Goal: Task Accomplishment & Management: Manage account settings

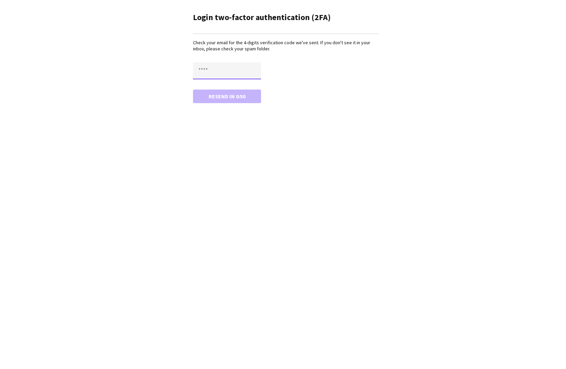
click at [249, 69] on input "text" at bounding box center [227, 70] width 68 height 17
paste input "****"
type input "****"
click at [235, 96] on button "Confirm" at bounding box center [227, 97] width 68 height 14
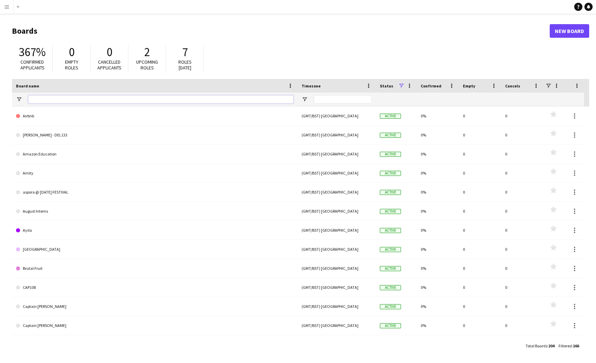
click at [43, 99] on input "Board name Filter Input" at bounding box center [160, 99] width 265 height 8
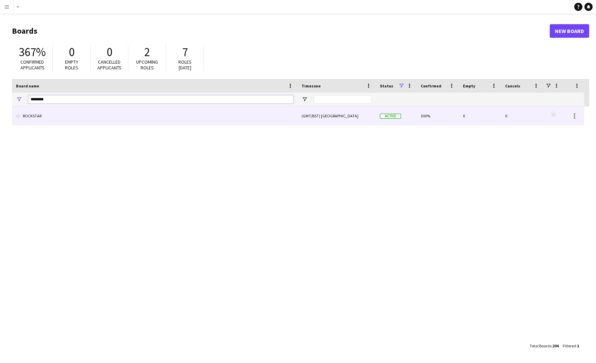
type input "********"
click at [36, 112] on link "ROCKSTAR" at bounding box center [154, 116] width 277 height 19
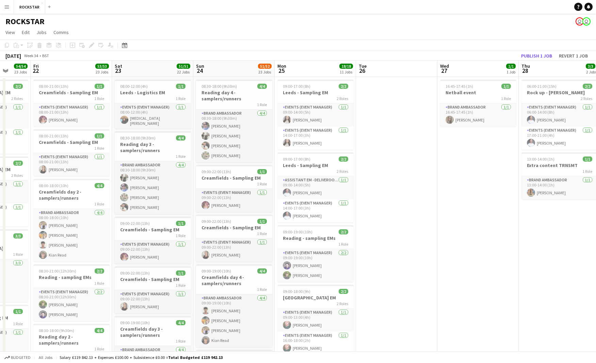
scroll to position [0, 212]
click at [5, 5] on app-icon "Menu" at bounding box center [6, 6] width 5 height 5
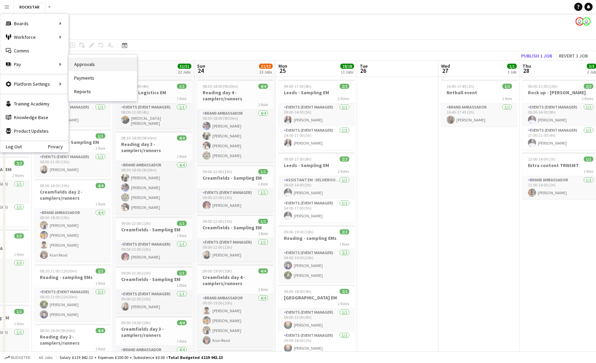
click at [94, 66] on link "Approvals" at bounding box center [103, 65] width 68 height 14
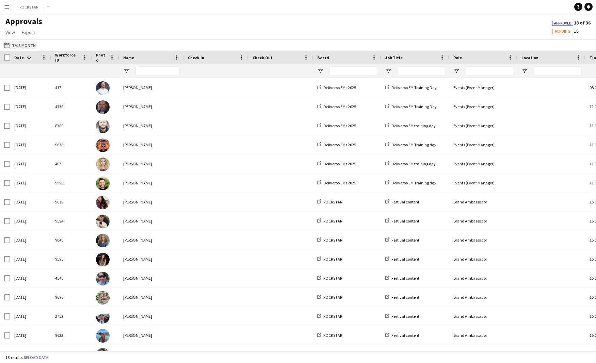
click at [20, 45] on button "This Month This Month" at bounding box center [20, 45] width 34 height 8
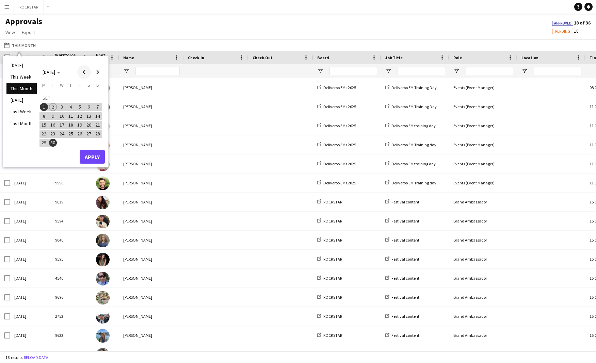
click at [84, 71] on span "Previous month" at bounding box center [84, 72] width 14 height 14
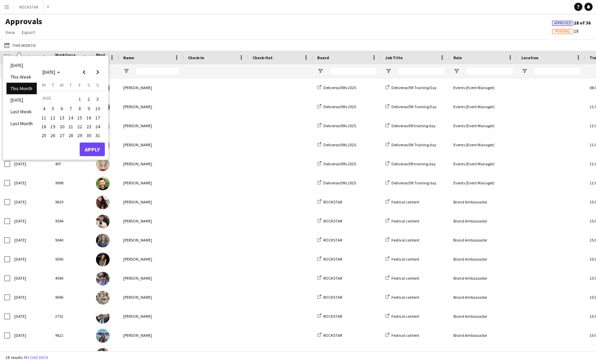
click at [45, 135] on span "25" at bounding box center [44, 135] width 8 height 8
click at [97, 148] on button "Apply" at bounding box center [92, 150] width 25 height 14
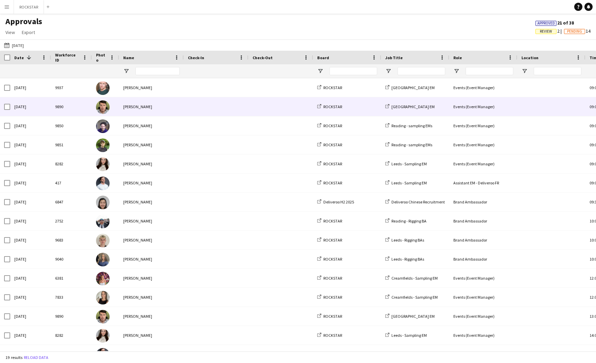
click at [129, 110] on div "John Brown" at bounding box center [151, 106] width 65 height 19
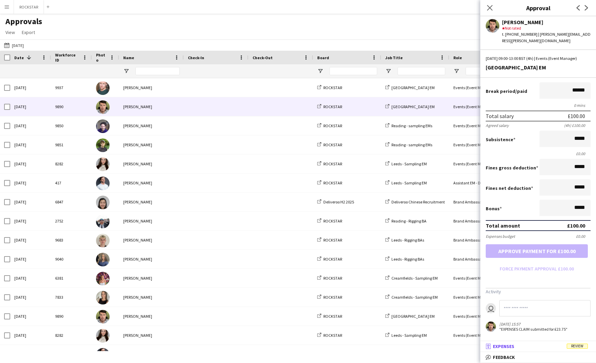
click at [516, 347] on mat-panel-title "receipt Expenses Review" at bounding box center [536, 346] width 113 height 6
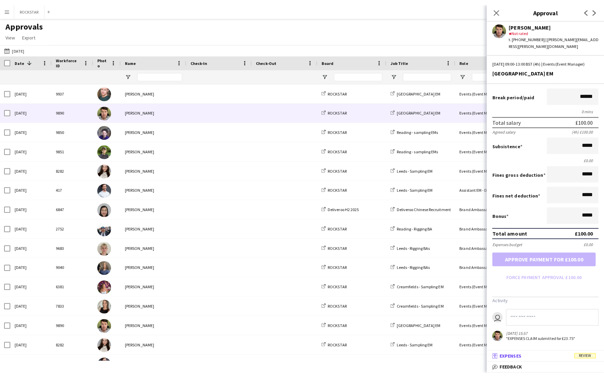
scroll to position [2, 0]
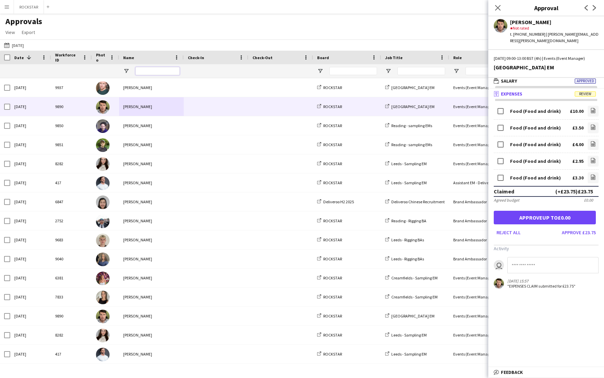
click at [149, 70] on input "Name Filter Input" at bounding box center [157, 71] width 44 height 8
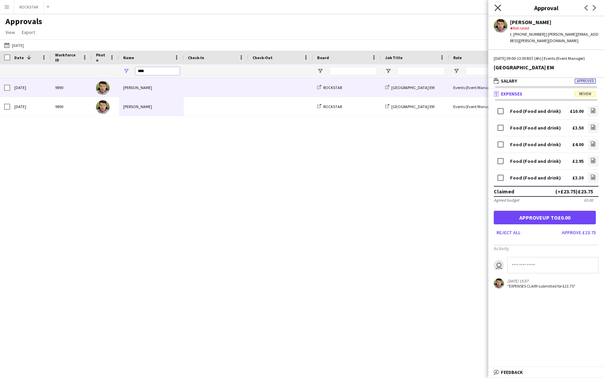
type input "****"
click at [496, 6] on icon at bounding box center [498, 7] width 6 height 6
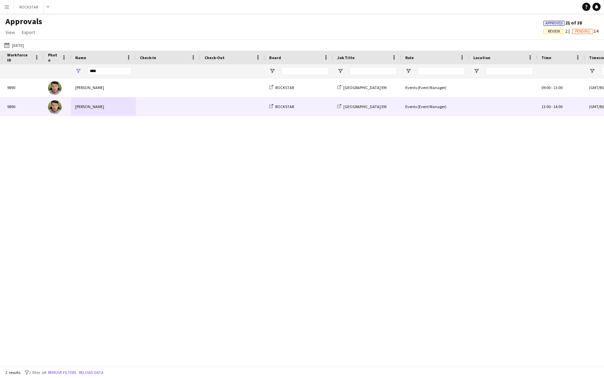
scroll to position [0, 0]
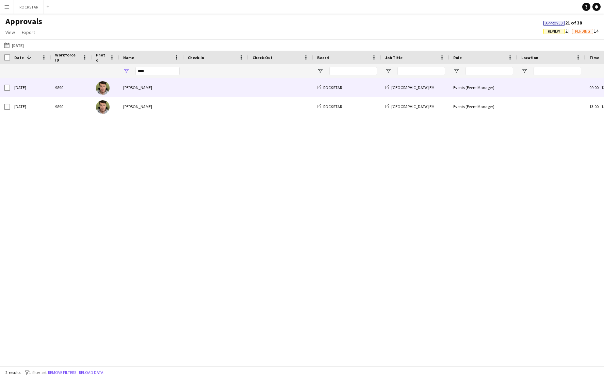
click at [135, 88] on div "John Brown" at bounding box center [151, 87] width 65 height 19
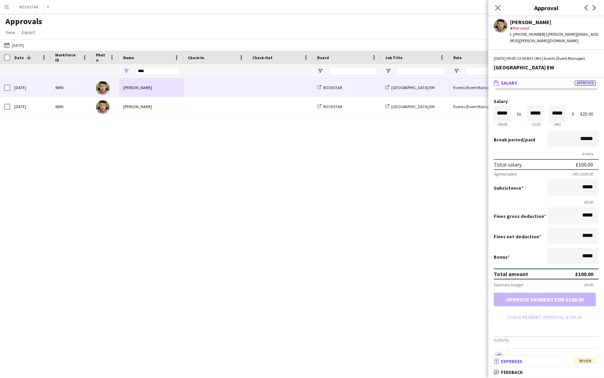
click at [532, 359] on mat-panel-title "receipt Expenses Review" at bounding box center [544, 362] width 113 height 6
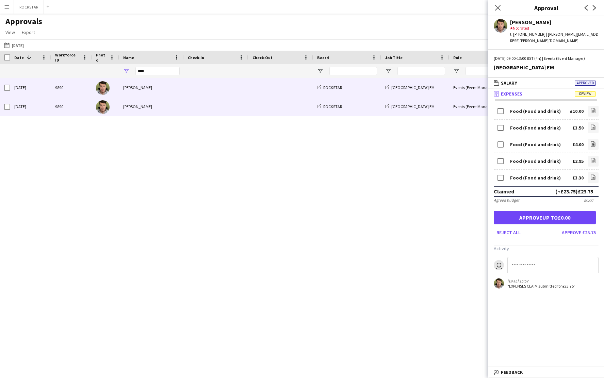
click at [172, 108] on div "John Brown" at bounding box center [151, 106] width 65 height 19
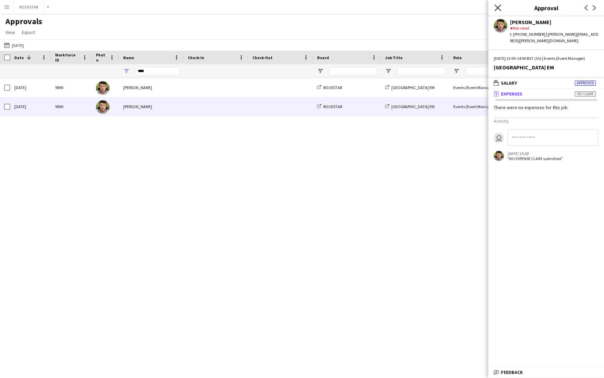
click at [498, 9] on icon "Close pop-in" at bounding box center [498, 7] width 6 height 6
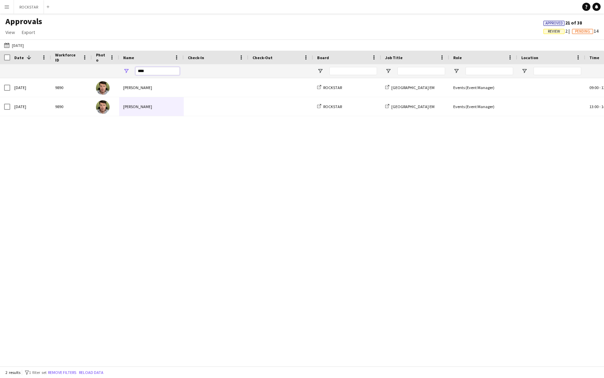
click at [151, 71] on input "****" at bounding box center [157, 71] width 44 height 8
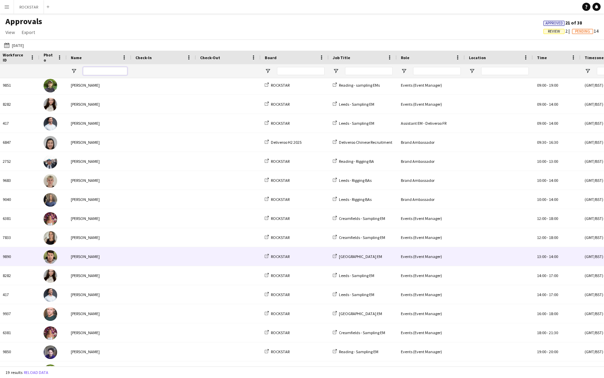
scroll to position [66, 0]
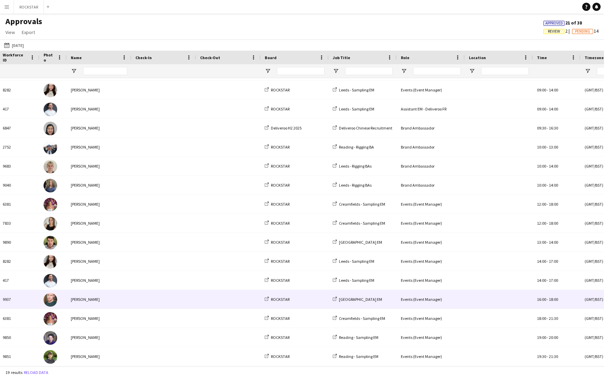
click at [109, 301] on div "Jamie Sutton" at bounding box center [99, 299] width 65 height 19
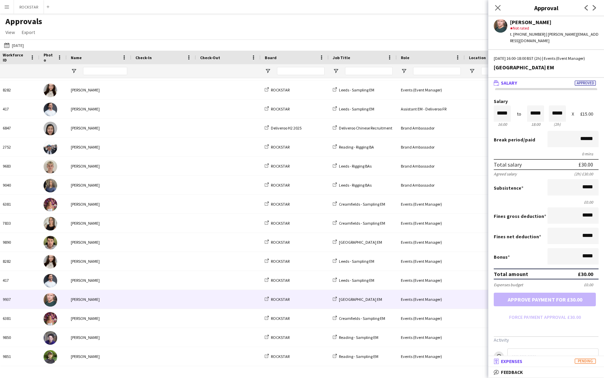
click at [504, 360] on span "Expenses" at bounding box center [511, 362] width 21 height 6
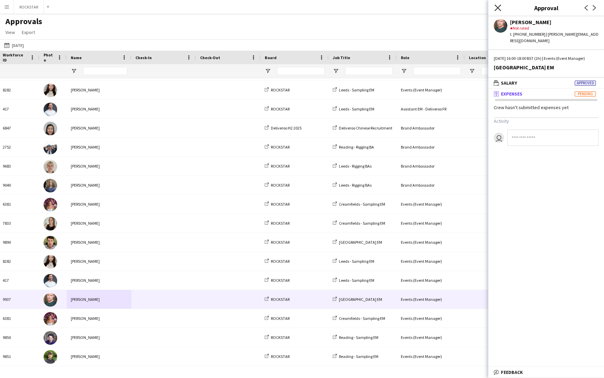
click at [498, 8] on icon at bounding box center [498, 7] width 6 height 6
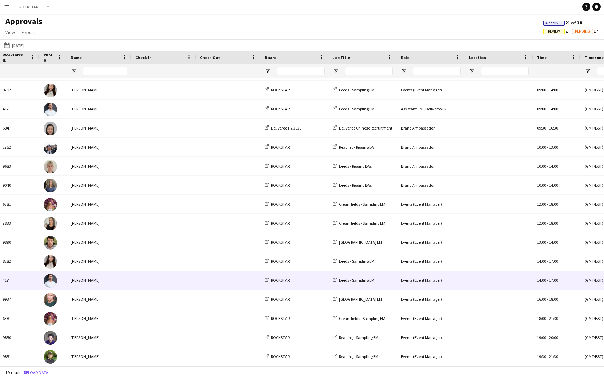
click at [112, 283] on div "James Whitehurst" at bounding box center [99, 280] width 65 height 19
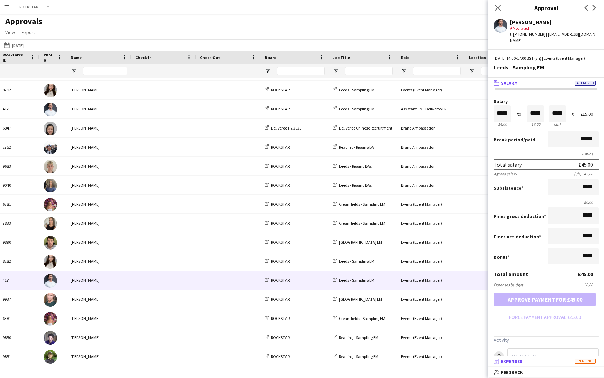
click at [520, 362] on span "Expenses" at bounding box center [511, 362] width 21 height 6
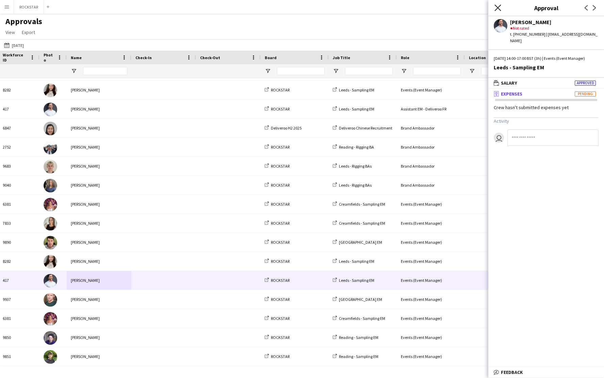
click at [496, 9] on icon "Close pop-in" at bounding box center [498, 7] width 6 height 6
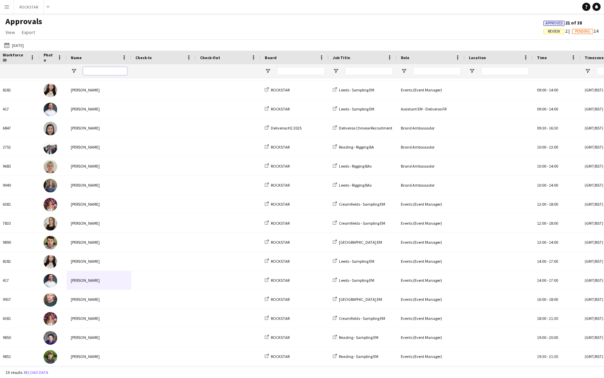
click at [98, 68] on input "Name Filter Input" at bounding box center [105, 71] width 44 height 8
type input "*****"
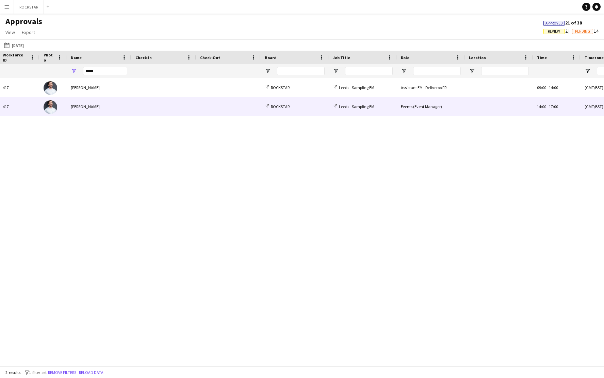
click at [84, 106] on div "James Whitehurst" at bounding box center [99, 106] width 65 height 19
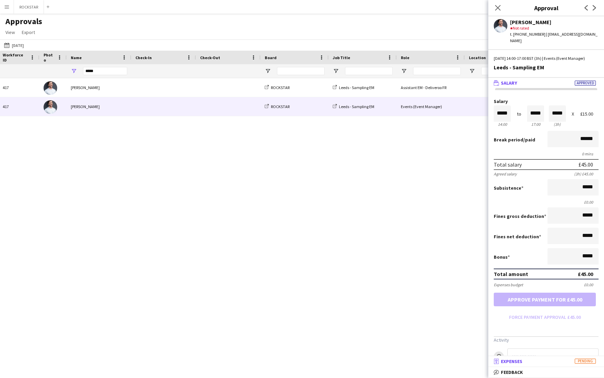
click at [526, 363] on mat-expansion-panel-header "receipt Expenses Pending" at bounding box center [546, 362] width 116 height 10
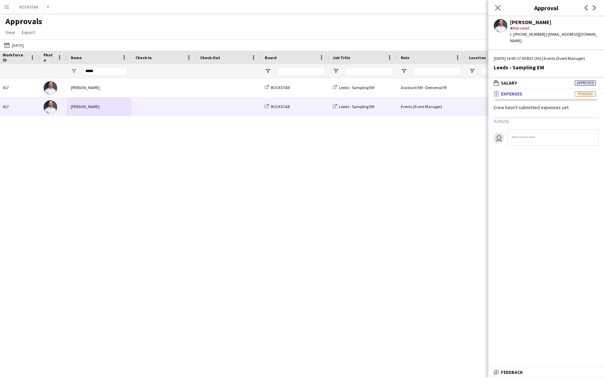
drag, startPoint x: 497, startPoint y: 8, endPoint x: 521, endPoint y: 206, distance: 199.3
click at [524, 209] on app-approvals-popin "Close pop-in Approval Previous Next James Whitehurst star Not rated t. +4407309…" at bounding box center [546, 189] width 116 height 378
click at [497, 9] on icon at bounding box center [498, 7] width 6 height 6
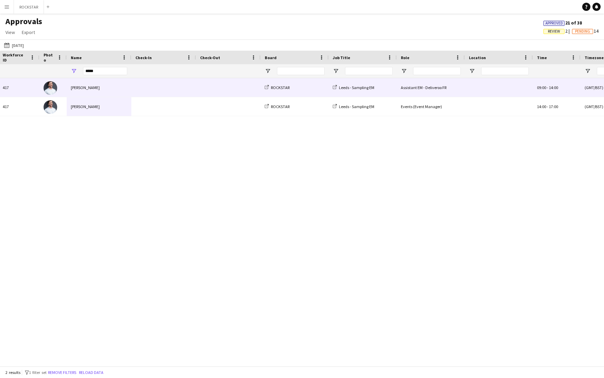
click at [113, 87] on div "James Whitehurst" at bounding box center [99, 87] width 65 height 19
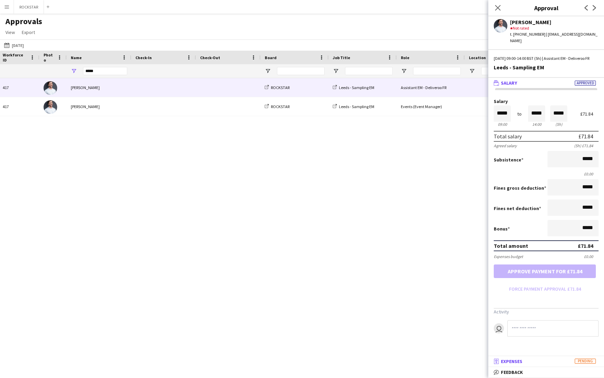
click at [521, 363] on span "Expenses" at bounding box center [511, 362] width 21 height 6
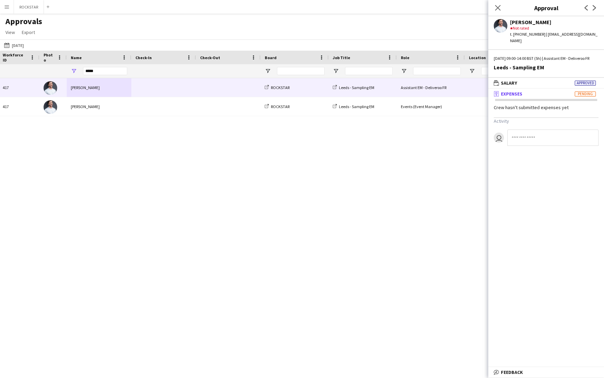
click at [349, 296] on div "Mon, 25 Aug 2025 417 James Whitehurst ROCKSTAR Leeds - Sampling EM Assistant EM…" at bounding box center [302, 222] width 604 height 288
click at [4, 4] on app-icon "Menu" at bounding box center [6, 6] width 5 height 5
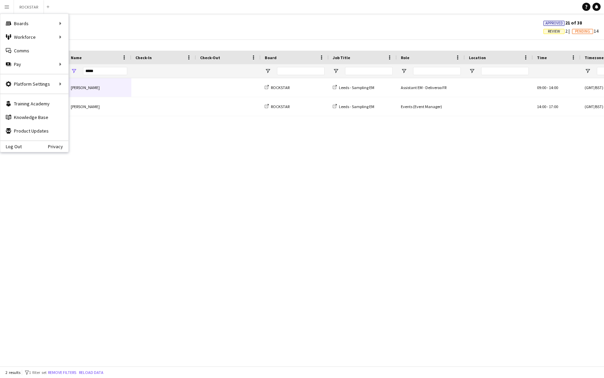
click at [107, 216] on div "Mon, 25 Aug 2025 417 James Whitehurst ROCKSTAR Leeds - Sampling EM Assistant EM…" at bounding box center [302, 222] width 604 height 288
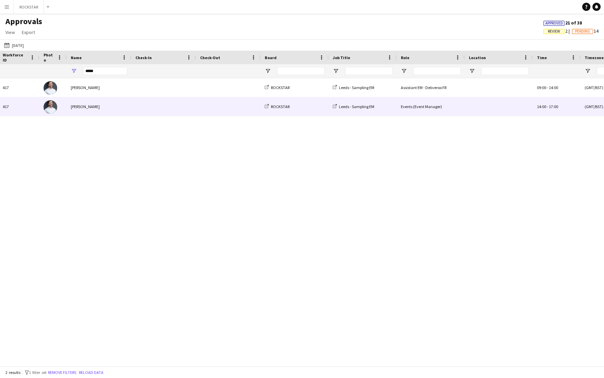
click at [90, 108] on div "James Whitehurst" at bounding box center [99, 106] width 65 height 19
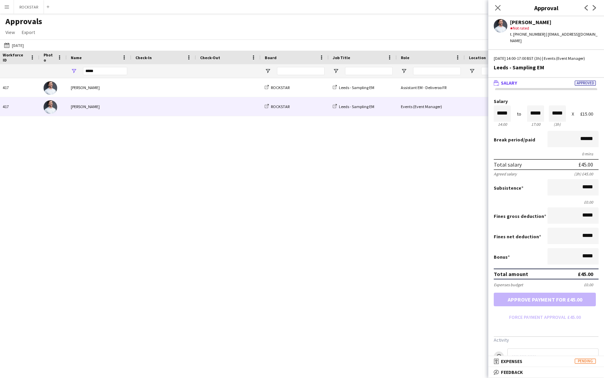
click at [220, 72] on div at bounding box center [228, 71] width 57 height 14
click at [498, 9] on icon "Close pop-in" at bounding box center [498, 7] width 6 height 6
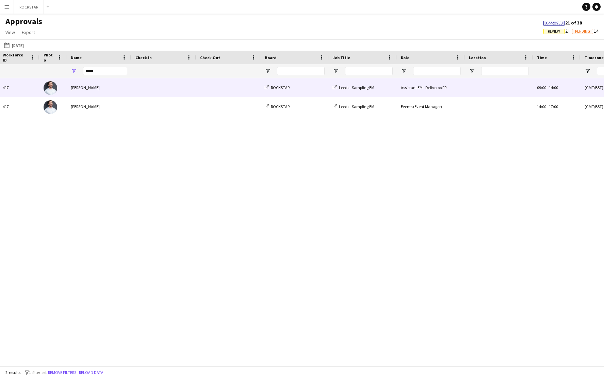
click at [93, 88] on div "James Whitehurst" at bounding box center [99, 87] width 65 height 19
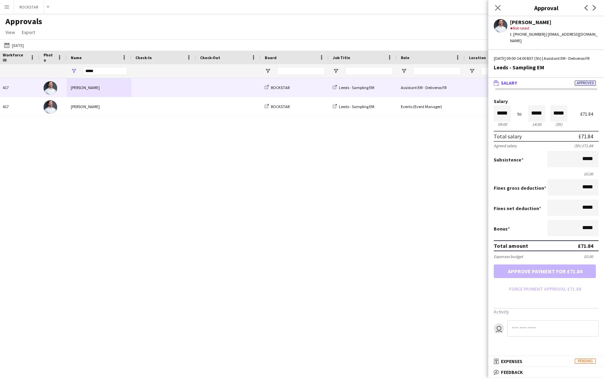
drag, startPoint x: 496, startPoint y: 107, endPoint x: 516, endPoint y: 107, distance: 20.4
click at [516, 104] on label "Salary" at bounding box center [546, 101] width 105 height 5
click at [324, 186] on div "Mon, 25 Aug 2025 417 James Whitehurst ROCKSTAR Leeds - Sampling EM Assistant EM…" at bounding box center [302, 222] width 604 height 288
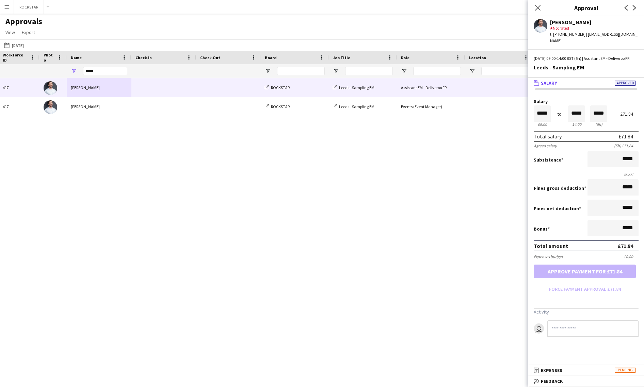
scroll to position [0, 52]
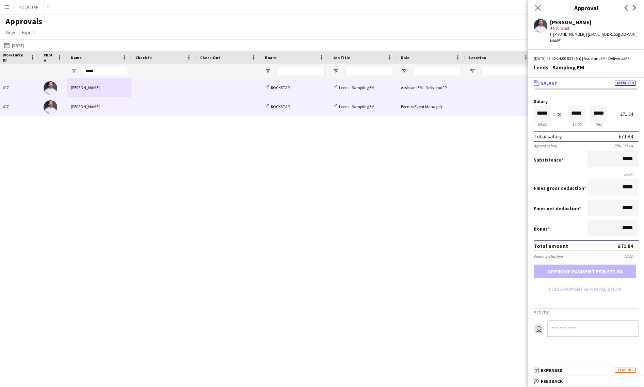
click at [84, 109] on div "James Whitehurst" at bounding box center [99, 106] width 65 height 19
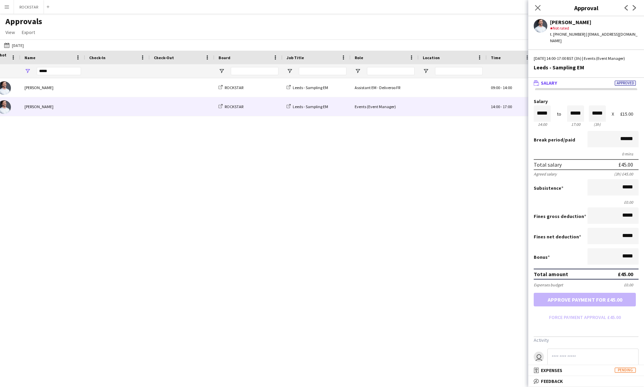
scroll to position [0, 162]
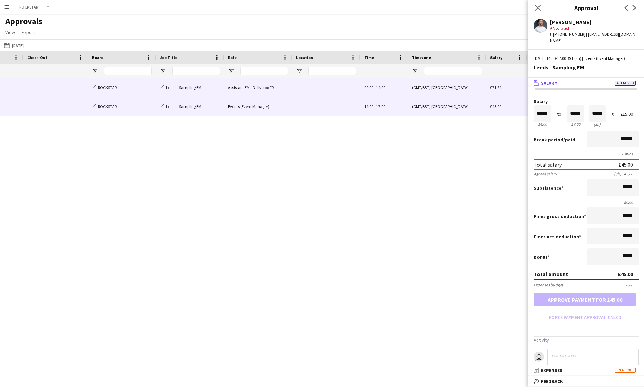
click at [328, 87] on div at bounding box center [326, 87] width 68 height 19
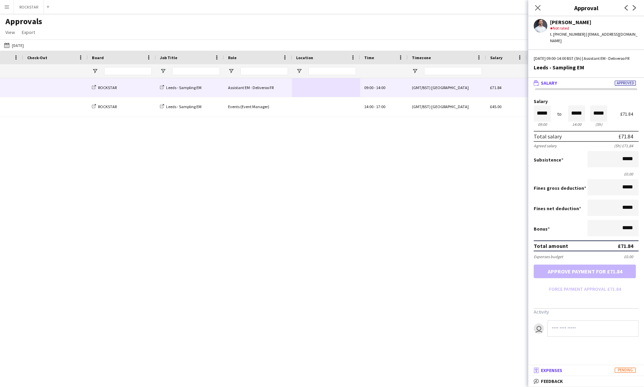
click at [555, 363] on span "Expenses" at bounding box center [551, 371] width 21 height 6
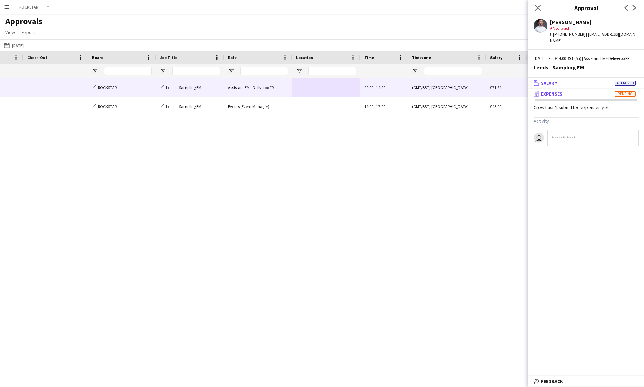
click at [551, 86] on span "Salary" at bounding box center [549, 83] width 16 height 6
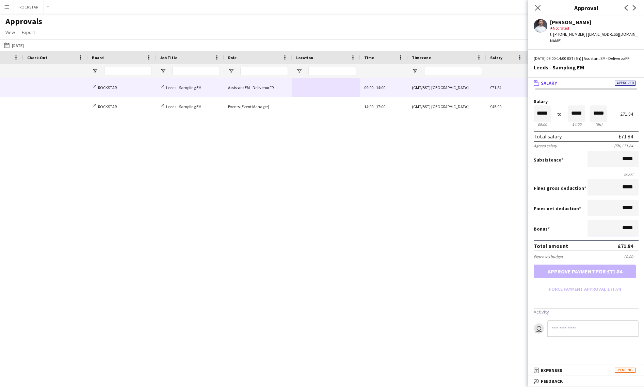
click at [596, 234] on input "*****" at bounding box center [612, 228] width 51 height 16
type input "*****"
click at [565, 333] on input at bounding box center [592, 329] width 91 height 16
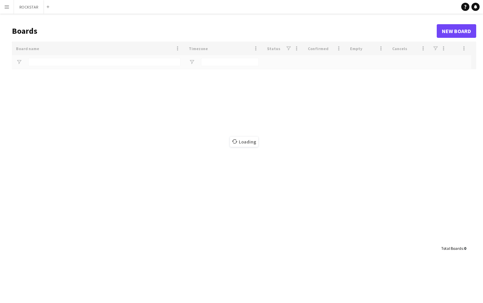
type input "********"
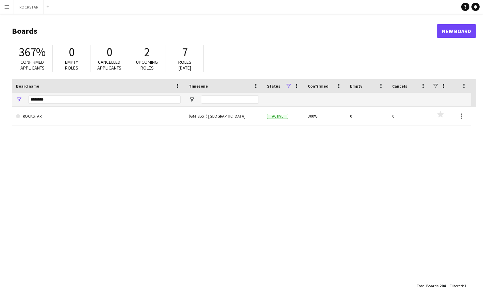
click at [6, 9] on app-icon "Menu" at bounding box center [6, 6] width 5 height 5
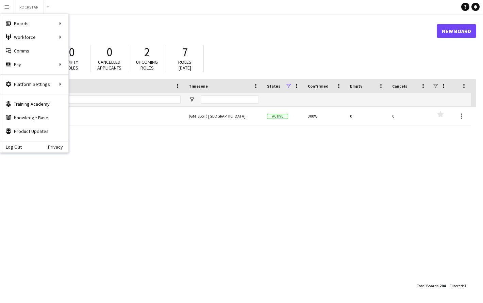
click at [15, 151] on div "Log Out Privacy" at bounding box center [34, 147] width 68 height 12
click at [14, 145] on link "Log Out" at bounding box center [10, 146] width 21 height 5
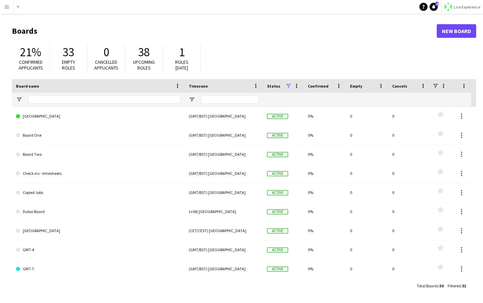
click at [477, 8] on span "Live Experience" at bounding box center [467, 6] width 27 height 5
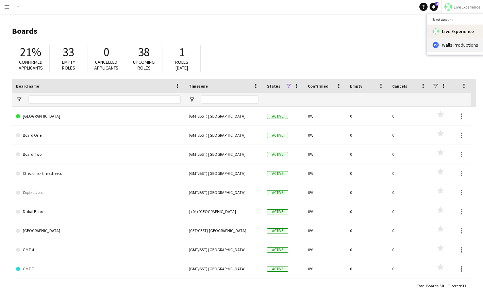
click at [465, 46] on span "Walls Productions" at bounding box center [460, 45] width 36 height 6
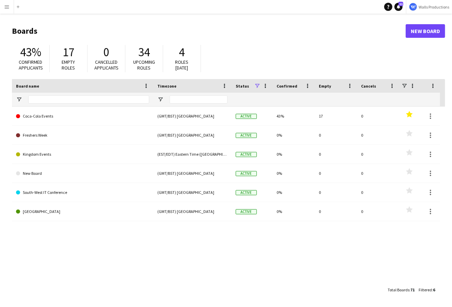
click at [116, 261] on div "Coca-Cola Events (GMT/BST) London Active 43% 17 0 Favourites Freshers Week (GMT…" at bounding box center [228, 195] width 433 height 176
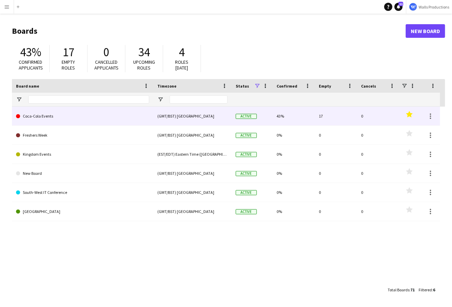
click at [31, 117] on link "Coca-Cola Events" at bounding box center [82, 116] width 133 height 19
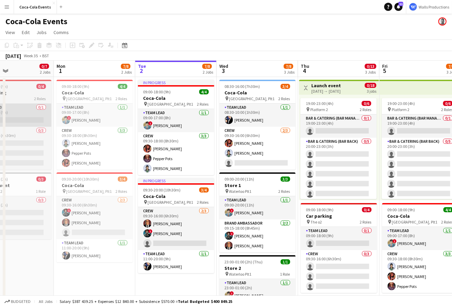
scroll to position [0, 189]
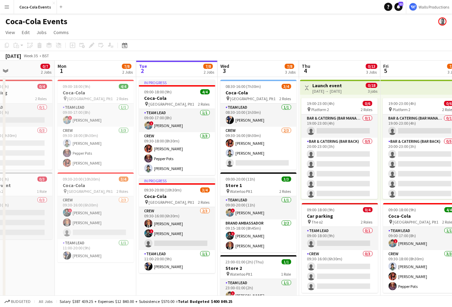
click at [4, 7] on app-icon "Menu" at bounding box center [6, 6] width 5 height 5
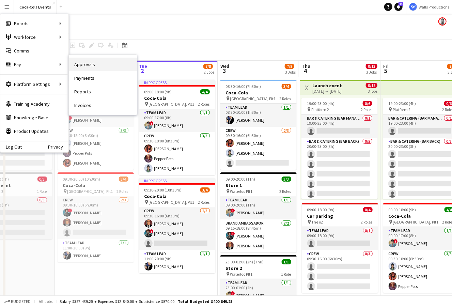
click at [96, 65] on link "Approvals" at bounding box center [103, 65] width 68 height 14
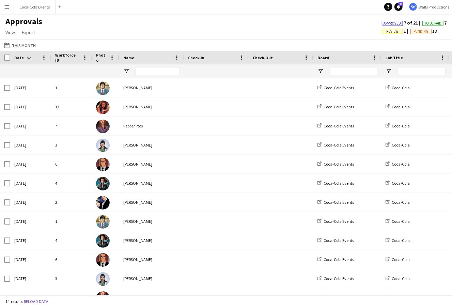
click at [388, 30] on span "Review" at bounding box center [392, 31] width 12 height 4
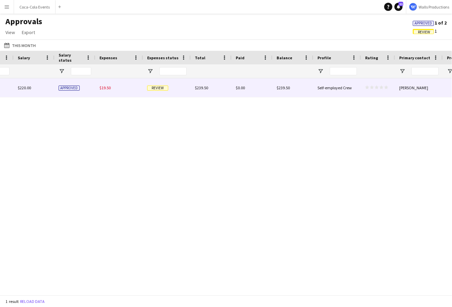
click at [129, 90] on div "$19.50" at bounding box center [119, 87] width 48 height 19
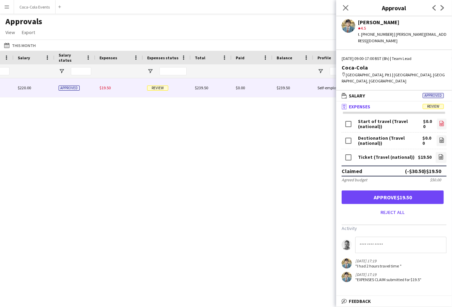
click at [441, 123] on icon at bounding box center [441, 124] width 3 height 2
click at [441, 137] on icon "file-image" at bounding box center [441, 139] width 5 height 5
click at [441, 154] on icon "file-image" at bounding box center [440, 156] width 5 height 5
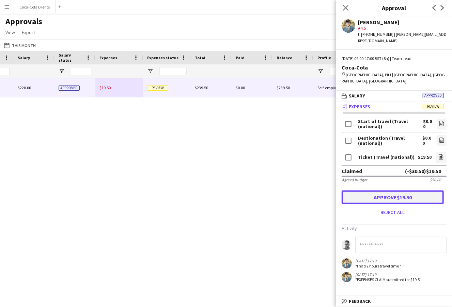
click at [375, 190] on button "Approve $19.50" at bounding box center [392, 197] width 102 height 14
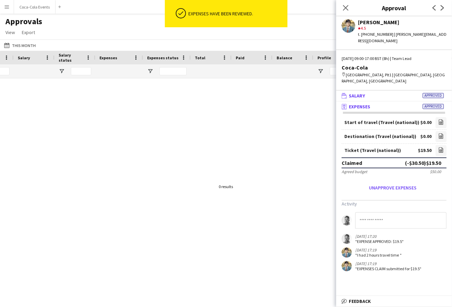
click at [358, 93] on span "Salary" at bounding box center [357, 96] width 16 height 6
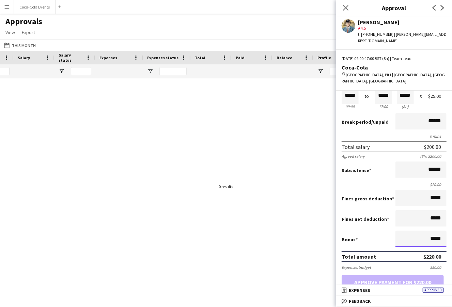
click at [430, 230] on input "*****" at bounding box center [420, 238] width 51 height 16
type input "******"
click at [392, 275] on button "Approve payment for $250.00" at bounding box center [392, 282] width 102 height 14
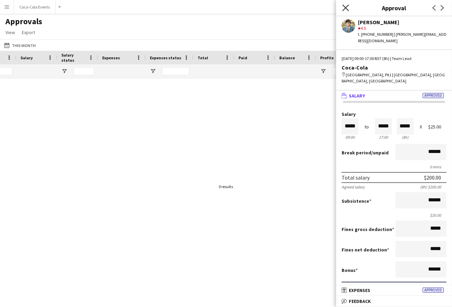
click at [344, 5] on icon "Close pop-in" at bounding box center [345, 7] width 6 height 6
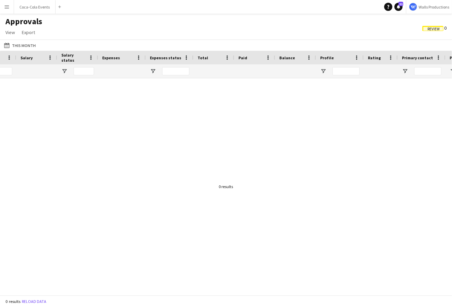
click at [437, 27] on span "Review" at bounding box center [433, 29] width 12 height 4
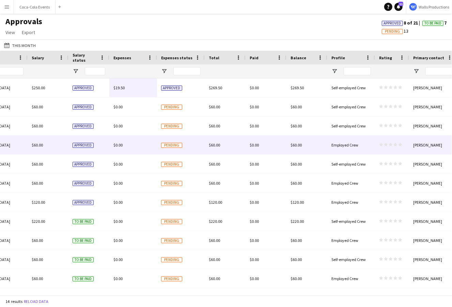
scroll to position [0, 682]
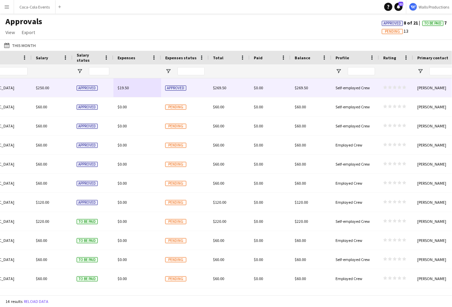
click at [36, 92] on div "$250.00" at bounding box center [52, 87] width 41 height 19
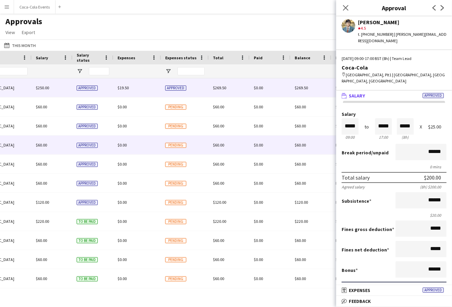
scroll to position [0, 528]
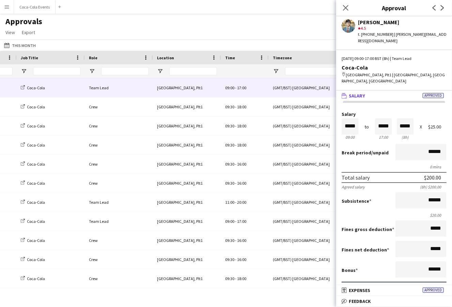
drag, startPoint x: 421, startPoint y: 165, endPoint x: 446, endPoint y: 165, distance: 24.8
click at [446, 172] on div "Total salary $200.00" at bounding box center [393, 177] width 105 height 11
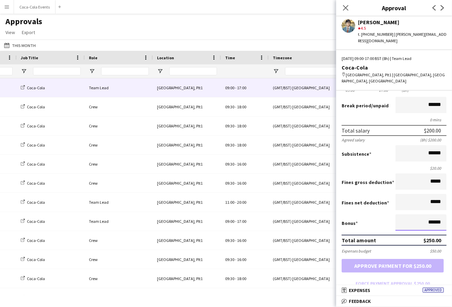
drag, startPoint x: 441, startPoint y: 211, endPoint x: 417, endPoint y: 211, distance: 24.8
click at [417, 214] on input "******" at bounding box center [420, 222] width 51 height 16
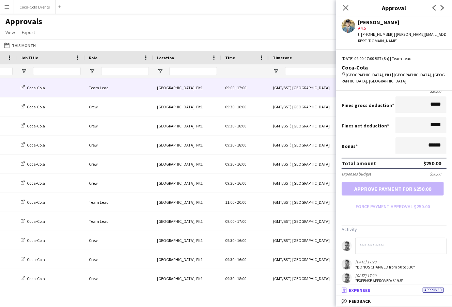
click at [386, 291] on mat-panel-title "receipt Expenses Approved" at bounding box center [392, 290] width 113 height 6
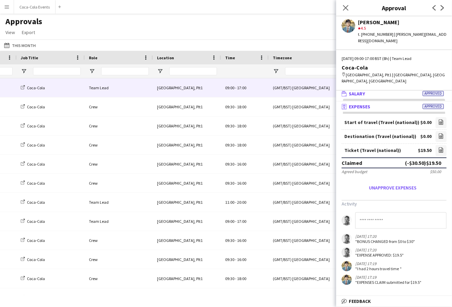
click at [363, 88] on mat-expansion-panel-header "wallet Salary Approved" at bounding box center [394, 93] width 116 height 10
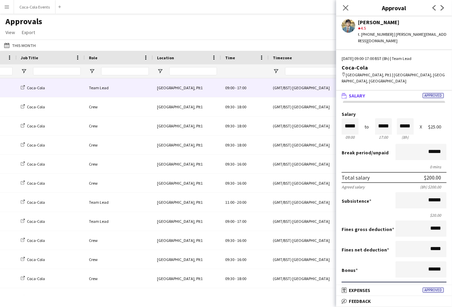
click at [358, 93] on span "Salary" at bounding box center [357, 96] width 16 height 6
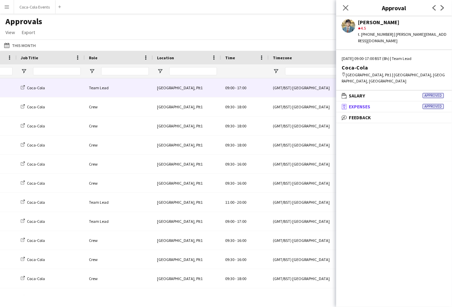
click at [364, 103] on span "Expenses" at bounding box center [359, 106] width 21 height 6
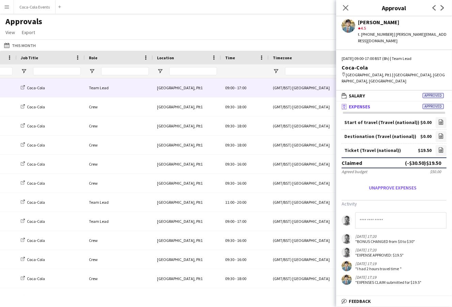
drag, startPoint x: 346, startPoint y: 6, endPoint x: 287, endPoint y: 25, distance: 62.4
click at [287, 25] on body "Menu Boards Boards Boards All jobs Status Workforce Workforce My Workforce Recr…" at bounding box center [226, 153] width 452 height 307
click at [287, 25] on div "Approvals View Customise view Customise filters Reset Filters Reset View Reset …" at bounding box center [226, 27] width 452 height 23
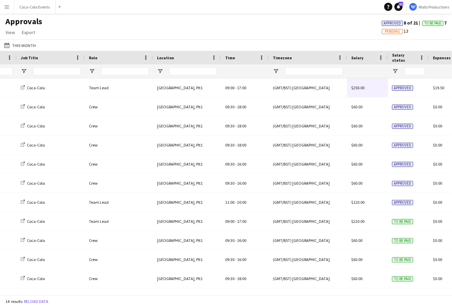
click at [10, 7] on button "Menu" at bounding box center [7, 7] width 14 height 14
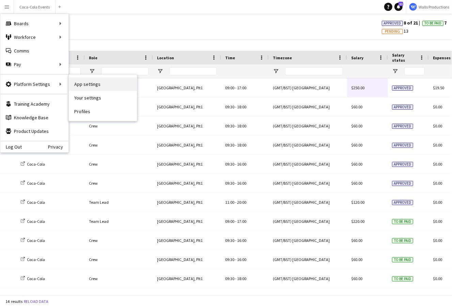
click at [97, 84] on link "App settings" at bounding box center [103, 84] width 68 height 14
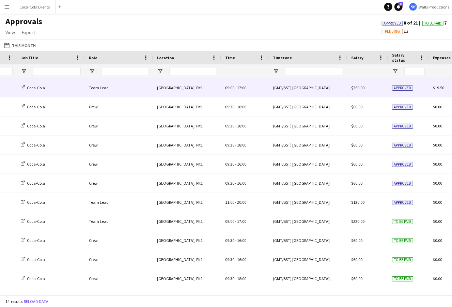
click at [119, 92] on div "Team Lead" at bounding box center [119, 87] width 68 height 19
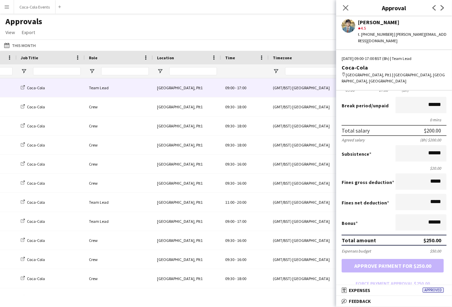
scroll to position [70, 0]
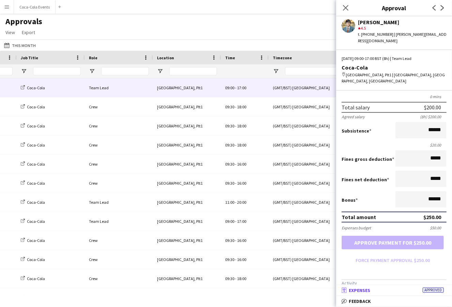
click at [366, 289] on span "Expenses" at bounding box center [359, 290] width 21 height 6
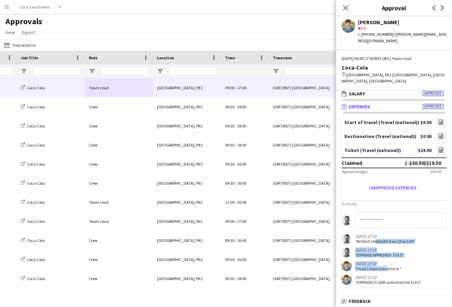
drag, startPoint x: 372, startPoint y: 230, endPoint x: 385, endPoint y: 258, distance: 30.8
click at [385, 258] on app-messages "02-09-2025 17:20 "BONUS CHANGED from $0 to $30" 02-09-2025 17:20 "EXPENSE APPRO…" at bounding box center [394, 248] width 116 height 72
click at [403, 274] on div "02-09-2025 17:19" at bounding box center [388, 276] width 66 height 5
drag, startPoint x: 413, startPoint y: 271, endPoint x: 390, endPoint y: 219, distance: 57.1
click at [390, 219] on app-messages "02-09-2025 17:20 "BONUS CHANGED from $0 to $30" 02-09-2025 17:20 "EXPENSE APPRO…" at bounding box center [394, 248] width 116 height 72
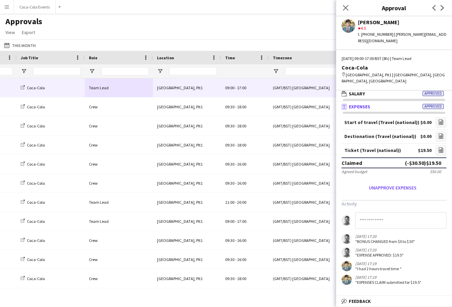
click at [401, 232] on app-messages "02-09-2025 17:20 "BONUS CHANGED from $0 to $30" 02-09-2025 17:20 "EXPENSE APPRO…" at bounding box center [394, 248] width 116 height 72
click at [377, 212] on input at bounding box center [400, 220] width 91 height 16
click at [4, 6] on app-icon "Menu" at bounding box center [6, 6] width 5 height 5
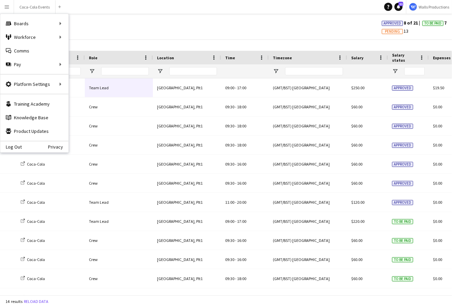
click at [88, 33] on div "Approvals View Customise view Customise filters Reset Filters Reset View Reset …" at bounding box center [226, 27] width 452 height 23
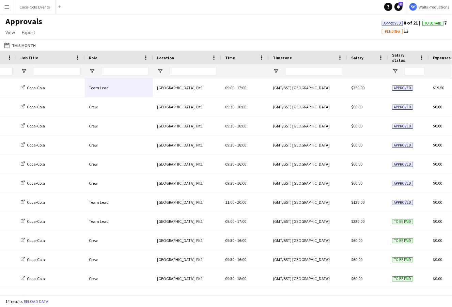
click at [7, 7] on app-icon "Menu" at bounding box center [6, 6] width 5 height 5
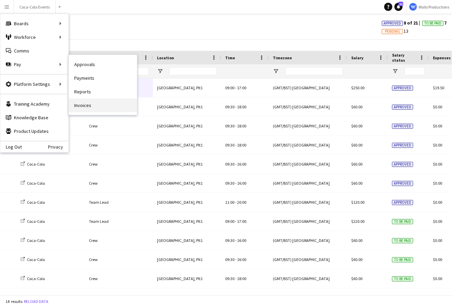
click at [88, 104] on link "Invoices" at bounding box center [103, 105] width 68 height 14
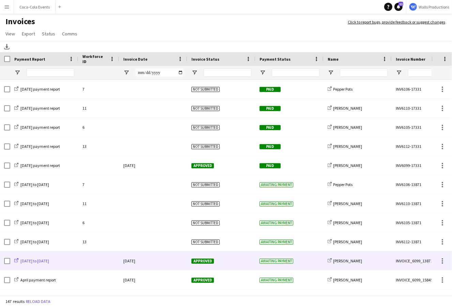
click at [41, 261] on span "22 Jan 2023 to 28 Jan 2023" at bounding box center [34, 260] width 29 height 5
click at [128, 259] on div "30-January-2023" at bounding box center [153, 260] width 68 height 19
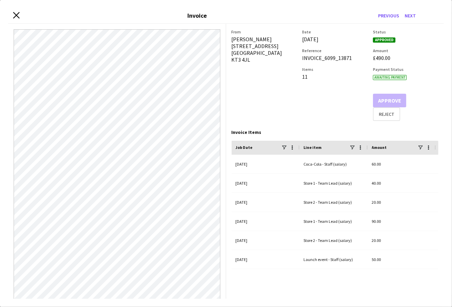
click at [17, 15] on icon at bounding box center [16, 15] width 6 height 6
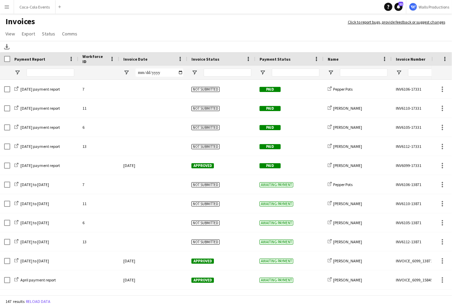
click at [5, 7] on app-icon "Menu" at bounding box center [6, 6] width 5 height 5
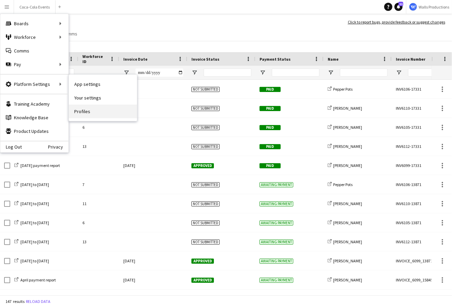
click at [83, 110] on link "Profiles" at bounding box center [103, 111] width 68 height 14
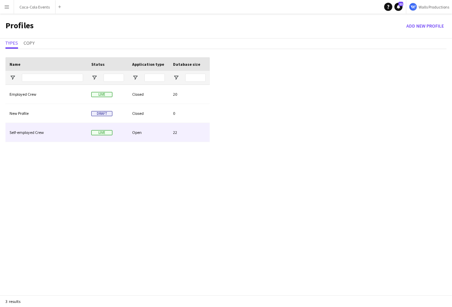
click at [30, 133] on div "Self-employed Crew" at bounding box center [46, 132] width 82 height 19
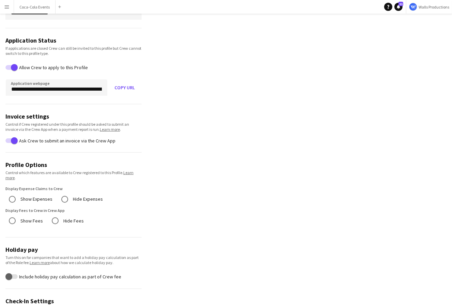
scroll to position [60, 0]
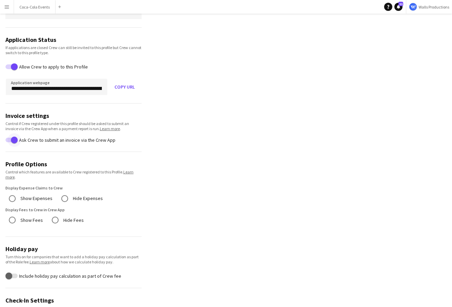
click at [12, 140] on span "button" at bounding box center [14, 139] width 7 height 7
click at [11, 140] on span "button" at bounding box center [8, 139] width 7 height 7
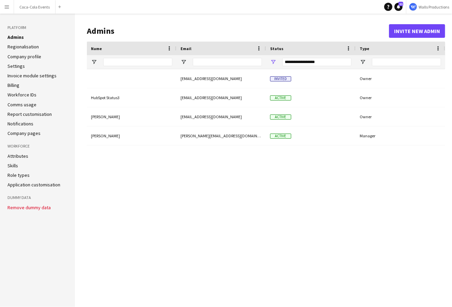
click at [15, 65] on link "Settings" at bounding box center [15, 66] width 17 height 6
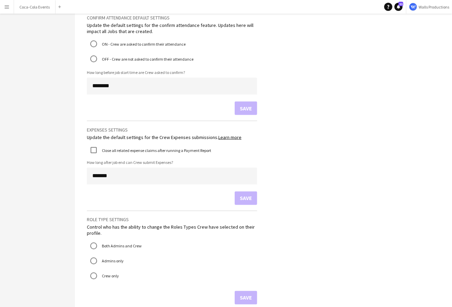
scroll to position [494, 0]
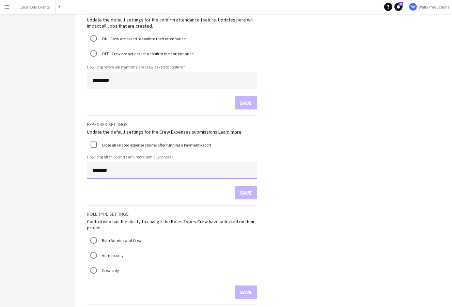
click at [95, 170] on input "*******" at bounding box center [172, 170] width 170 height 17
click at [98, 195] on div "Save" at bounding box center [172, 193] width 170 height 14
click at [114, 146] on label "Close all related expense claims after running a Payment Report" at bounding box center [155, 144] width 111 height 5
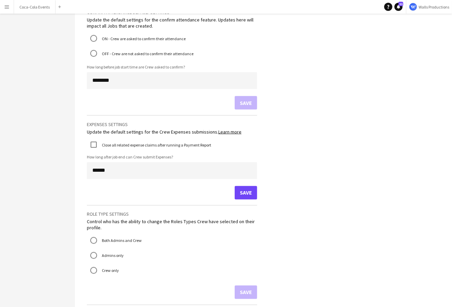
click at [112, 194] on div "Save" at bounding box center [172, 193] width 170 height 14
click at [91, 172] on input "******" at bounding box center [172, 170] width 170 height 17
type input "******"
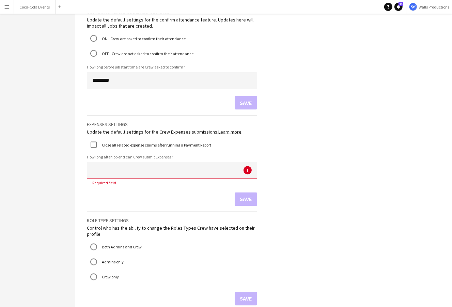
type input "******"
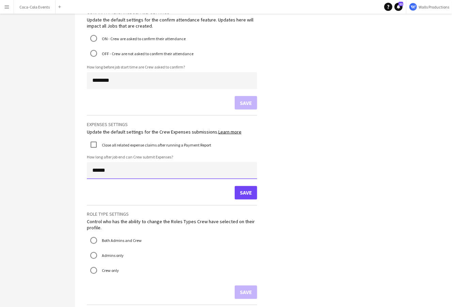
type input "******"
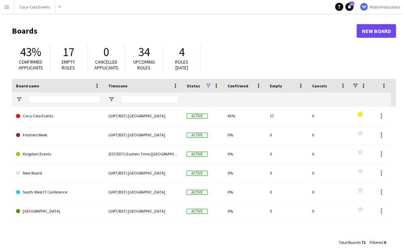
click at [5, 6] on app-icon "Menu" at bounding box center [6, 6] width 5 height 5
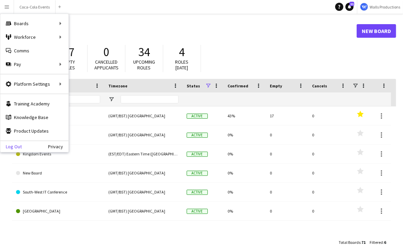
click at [14, 147] on link "Log Out" at bounding box center [10, 146] width 21 height 5
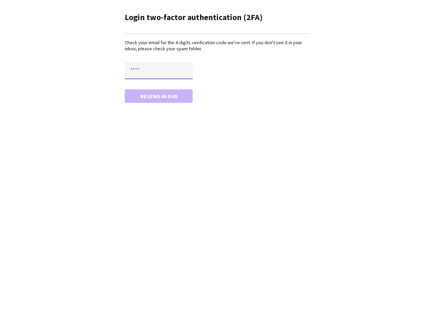
click at [143, 75] on input "text" at bounding box center [159, 70] width 68 height 17
paste input "****"
type input "****"
click at [151, 103] on main "Login two-factor authentication (2FA) Check your email for the 4-digits verific…" at bounding box center [215, 56] width 204 height 113
click at [149, 97] on button "Confirm" at bounding box center [159, 97] width 68 height 14
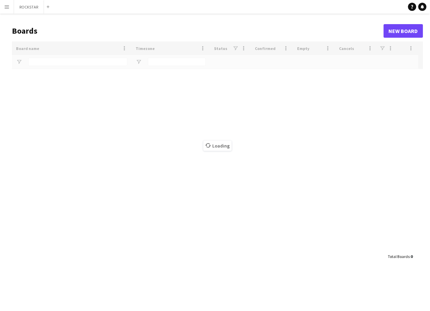
type input "********"
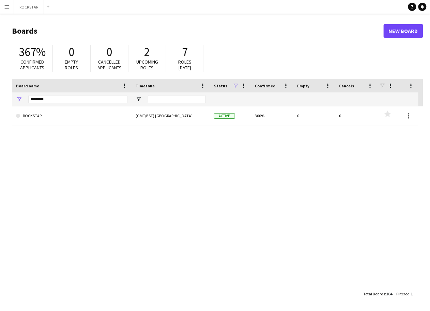
click at [9, 5] on app-icon "Menu" at bounding box center [6, 6] width 5 height 5
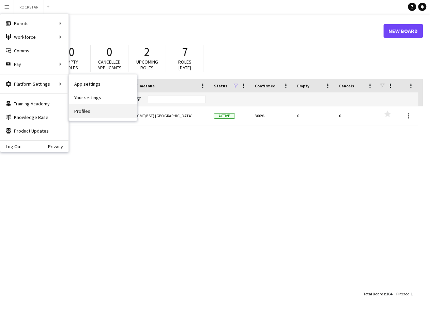
click at [82, 109] on link "Profiles" at bounding box center [103, 111] width 68 height 14
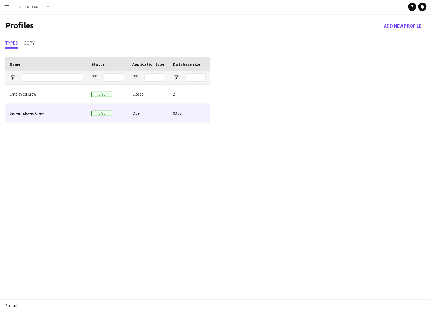
click at [29, 113] on div "Self-employed Crew" at bounding box center [46, 113] width 82 height 19
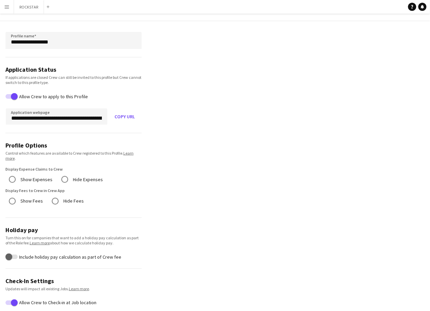
scroll to position [33, 0]
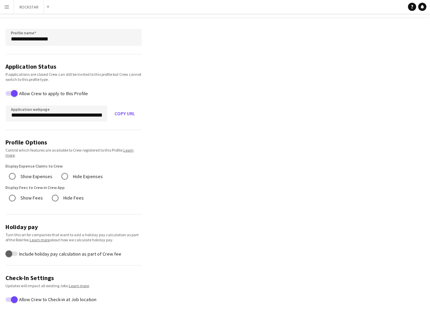
click at [306, 196] on app-profile-settings "**********" at bounding box center [215, 285] width 430 height 582
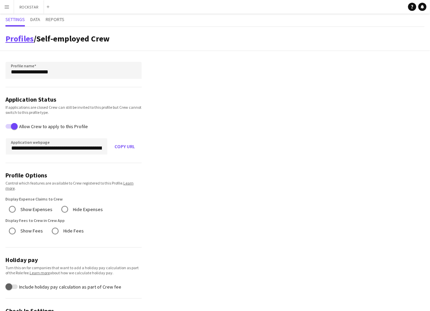
click at [20, 42] on link "Profiles" at bounding box center [19, 38] width 28 height 11
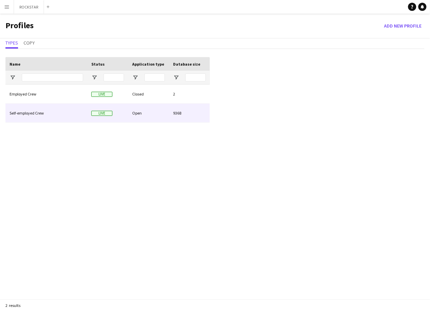
click at [178, 114] on div "9368" at bounding box center [189, 113] width 41 height 19
